Goal: Navigation & Orientation: Go to known website

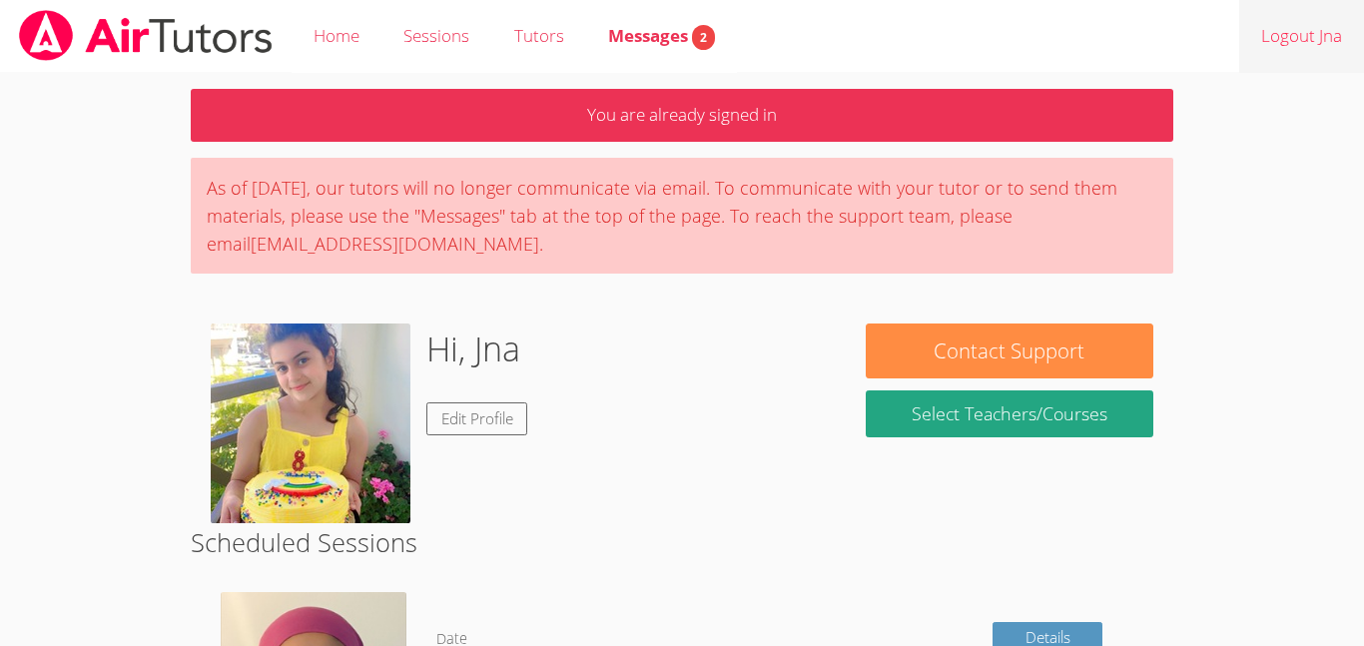
click at [1276, 41] on link "Logout Jna" at bounding box center [1301, 36] width 125 height 73
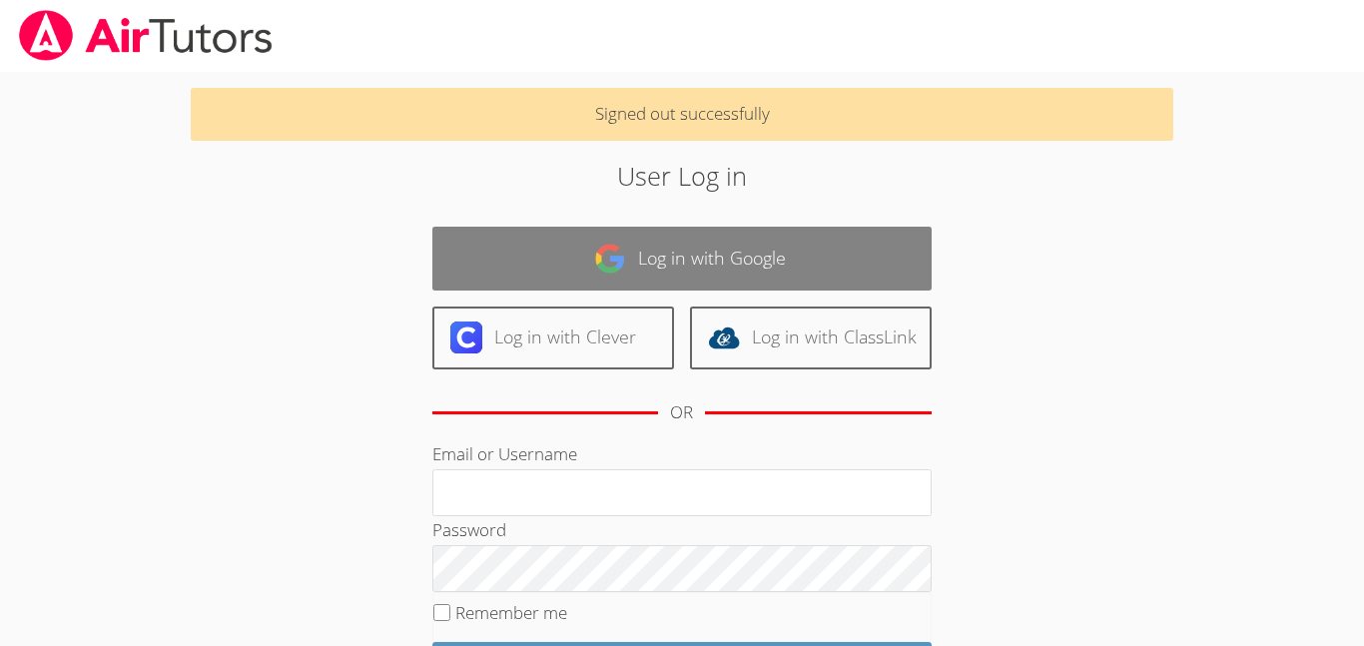
type input "[EMAIL_ADDRESS][DOMAIN_NAME]"
click at [691, 267] on link "Log in with Google" at bounding box center [681, 258] width 499 height 63
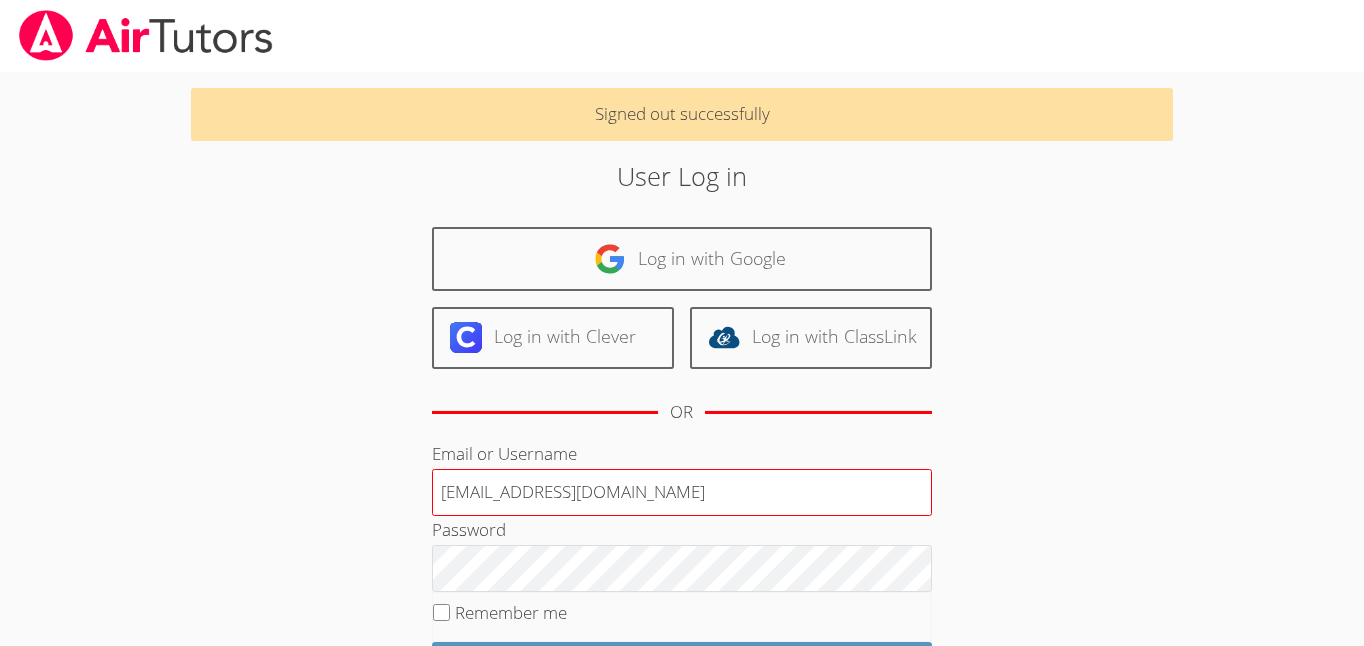
click at [650, 500] on input "jalmawla@bhusd.com" at bounding box center [681, 493] width 499 height 48
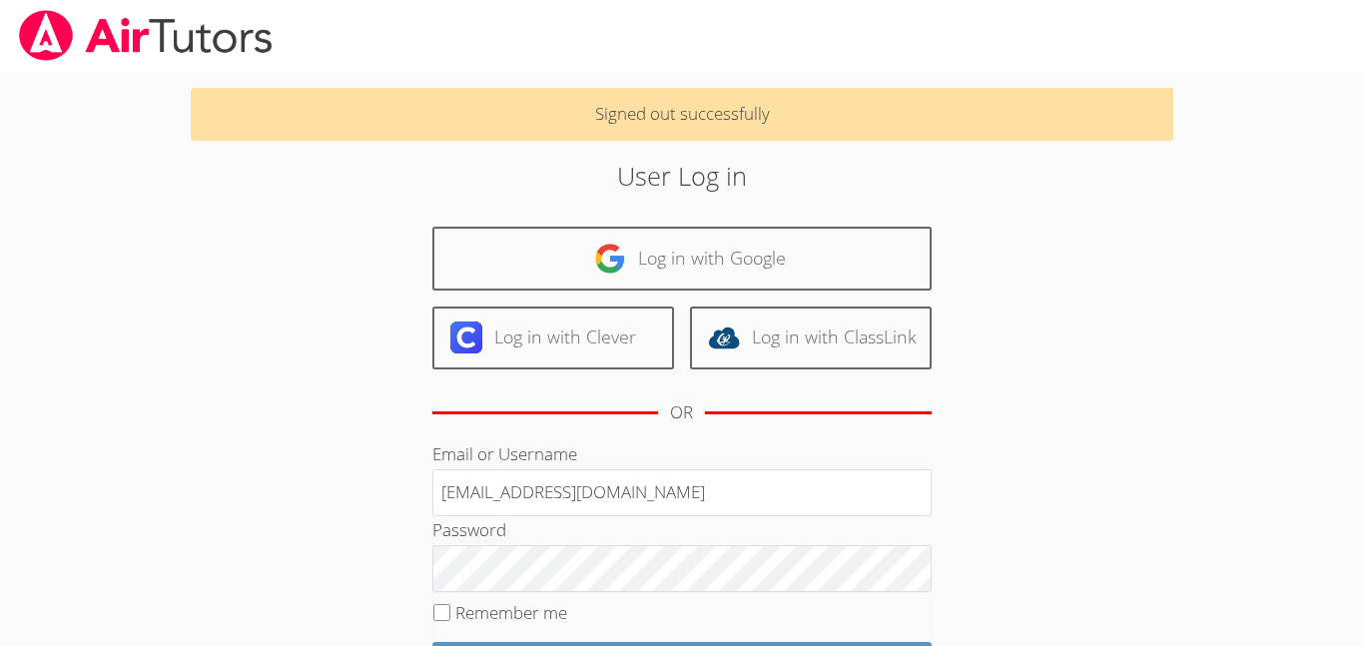
type input "[EMAIL_ADDRESS][DOMAIN_NAME]"
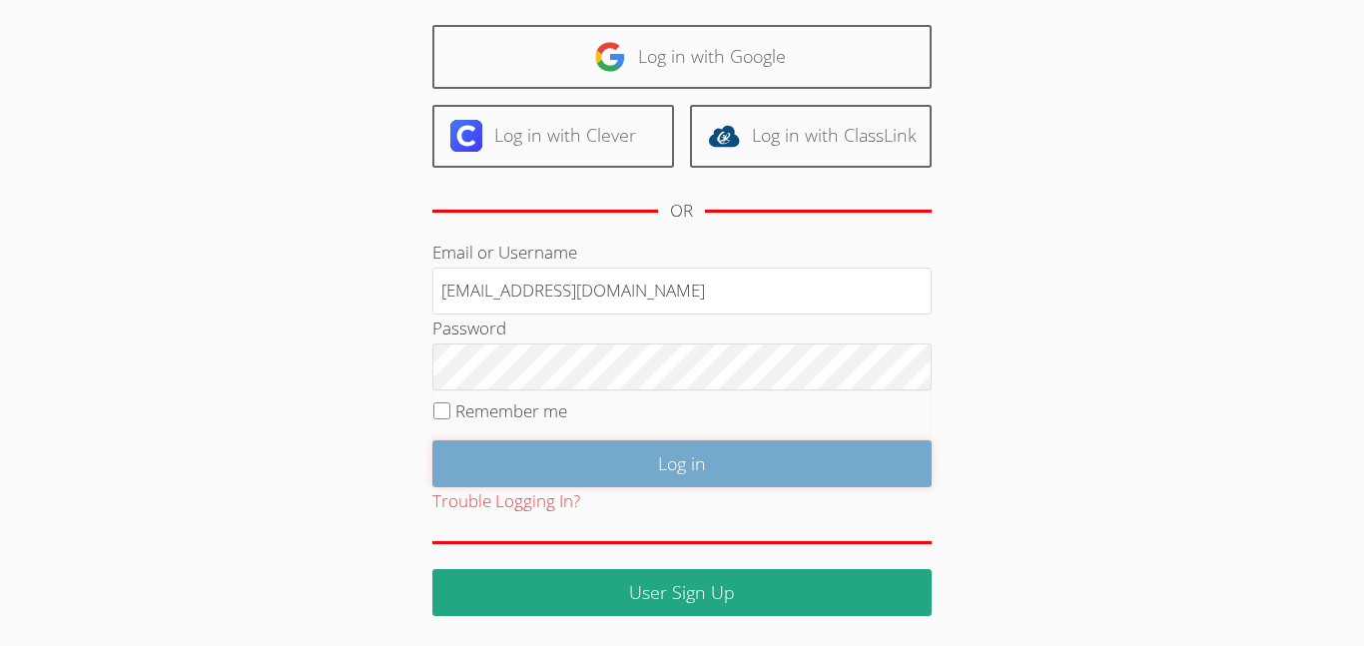
click at [648, 465] on input "Log in" at bounding box center [681, 463] width 499 height 47
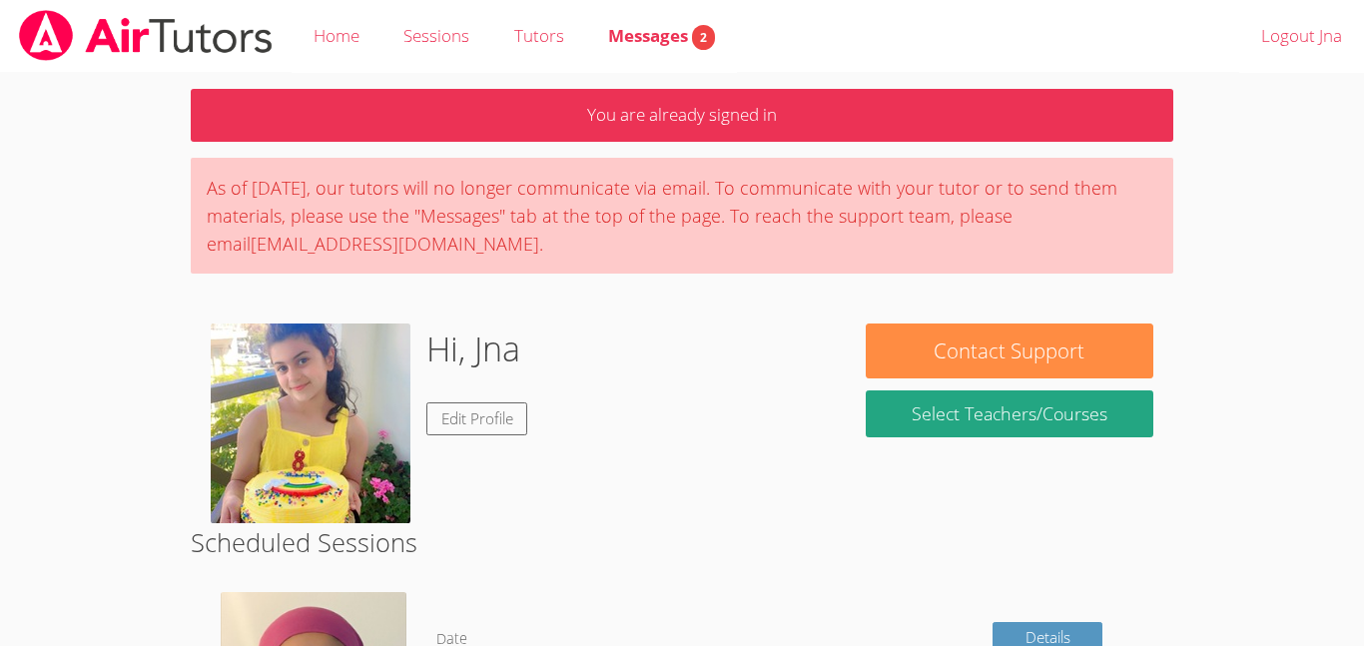
click at [648, 465] on div "Hi, Jna Edit Profile" at bounding box center [518, 423] width 615 height 200
click at [1316, 20] on link "Logout Jna" at bounding box center [1301, 36] width 125 height 73
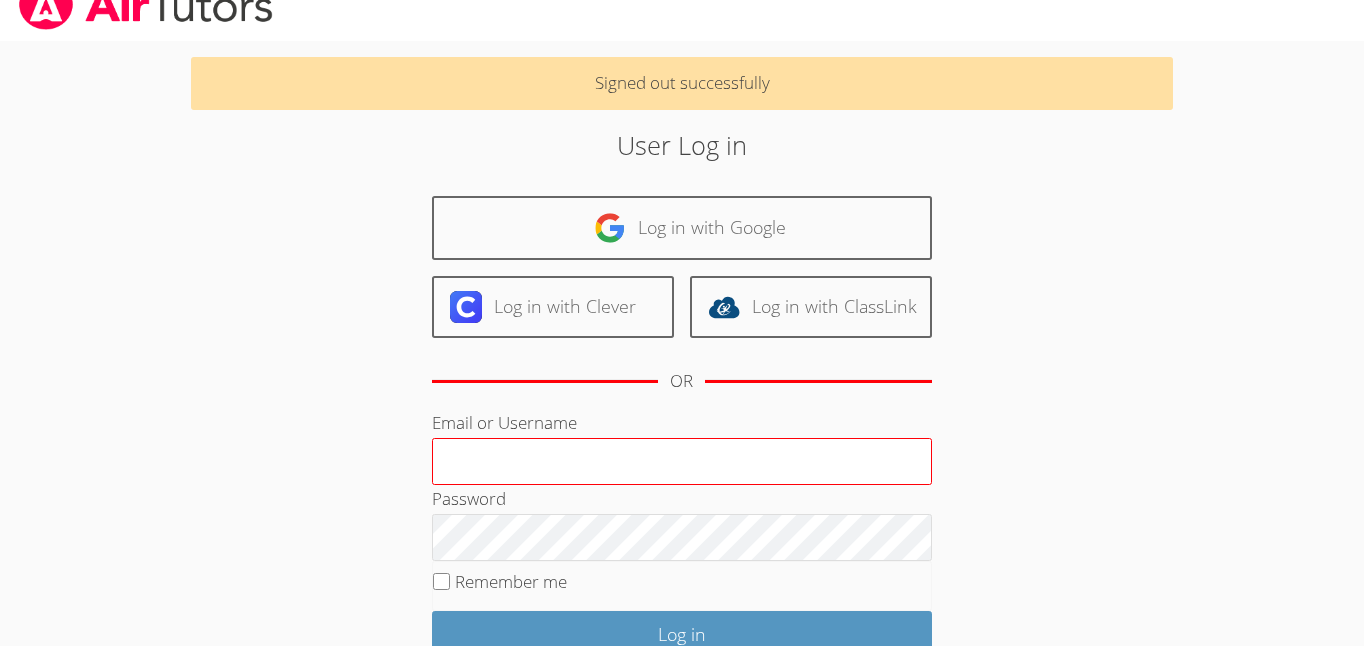
scroll to position [202, 0]
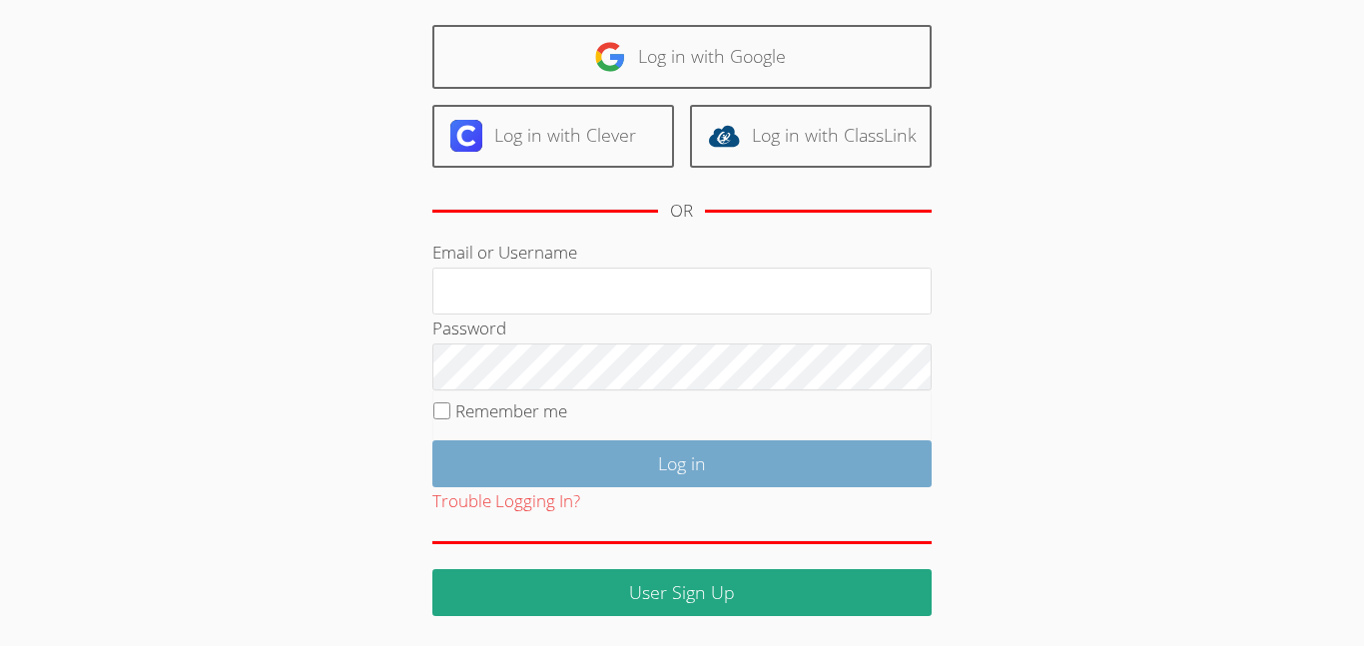
type input "[EMAIL_ADDRESS][DOMAIN_NAME]"
click at [589, 461] on input "Log in" at bounding box center [681, 463] width 499 height 47
